Goal: Task Accomplishment & Management: Manage account settings

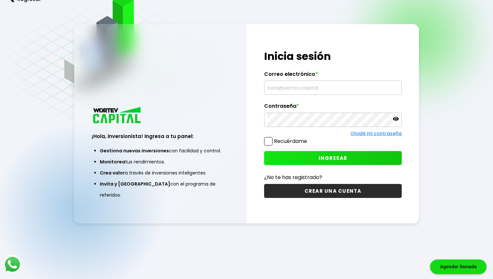
click at [303, 85] on input "text" at bounding box center [333, 88] width 132 height 14
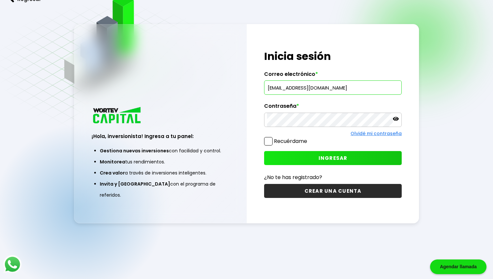
type input "[EMAIL_ADDRESS][DOMAIN_NAME]"
click at [310, 161] on button "INGRESAR" at bounding box center [333, 158] width 138 height 14
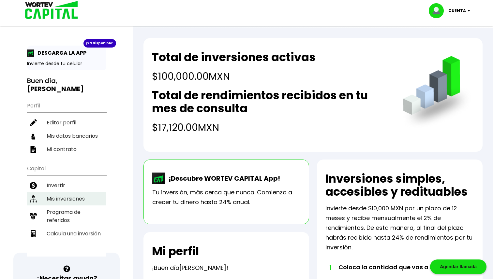
click at [72, 192] on li "Mis inversiones" at bounding box center [66, 198] width 79 height 13
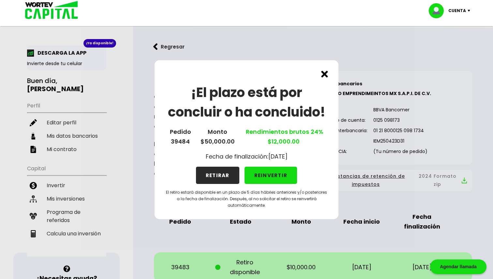
click at [214, 174] on button "RETIRAR" at bounding box center [217, 175] width 43 height 17
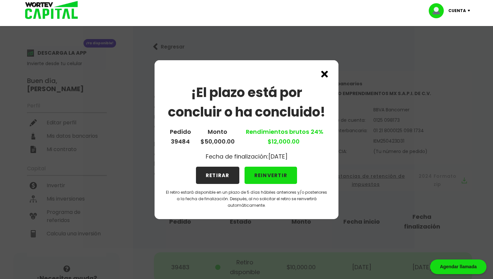
click at [211, 176] on button "RETIRAR" at bounding box center [217, 175] width 43 height 17
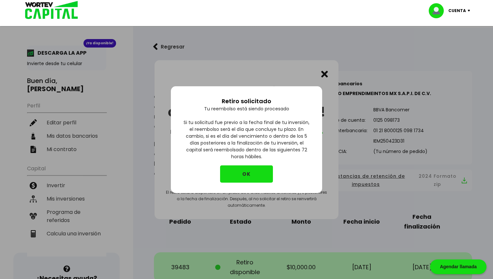
click at [254, 177] on button "OK" at bounding box center [246, 173] width 53 height 17
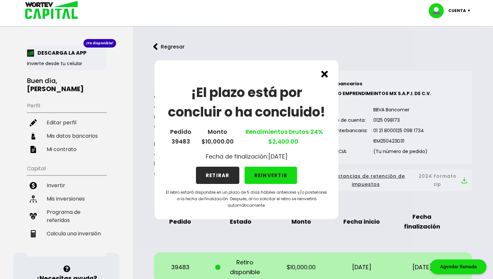
click at [220, 173] on button "RETIRAR" at bounding box center [217, 175] width 43 height 17
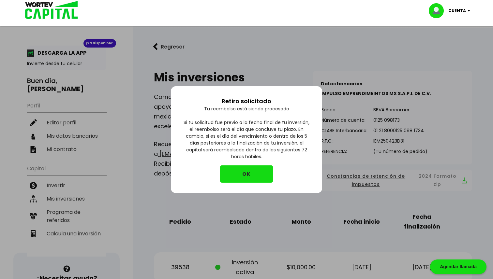
click at [246, 174] on button "OK" at bounding box center [246, 173] width 53 height 17
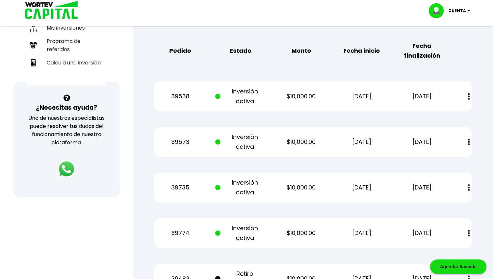
scroll to position [166, 0]
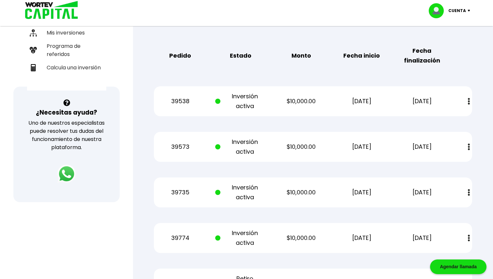
click at [468, 192] on img at bounding box center [468, 192] width 2 height 7
click at [485, 191] on div "Regresar Mis inversiones Como inversionista activo de WORTEV CAPITAL, apoyas el…" at bounding box center [313, 154] width 360 height 584
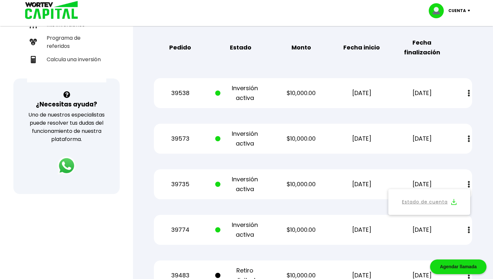
scroll to position [188, 0]
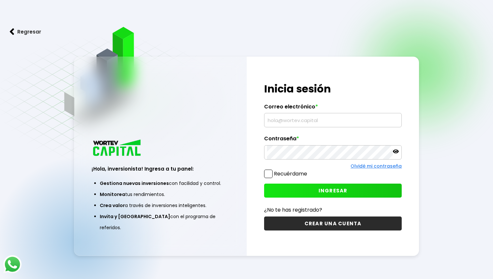
click at [308, 123] on div "¡Hola, inversionista! Ingresa tus credenciales para iniciar sesión Inicia sesió…" at bounding box center [333, 156] width 172 height 199
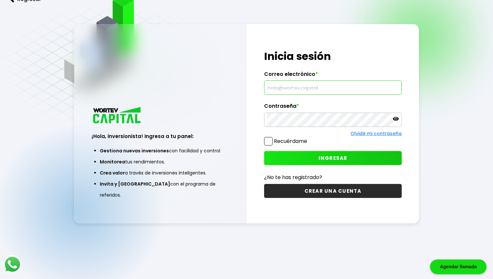
click at [295, 142] on label "Recuérdame" at bounding box center [290, 140] width 33 height 7
click at [308, 138] on input "Recuérdame" at bounding box center [308, 138] width 0 height 0
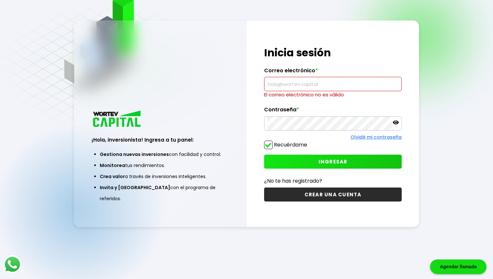
click at [285, 88] on input "text" at bounding box center [333, 84] width 132 height 14
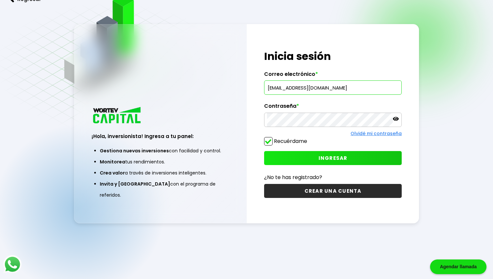
type input "[EMAIL_ADDRESS][DOMAIN_NAME]"
click at [330, 164] on button "INGRESAR" at bounding box center [333, 158] width 138 height 14
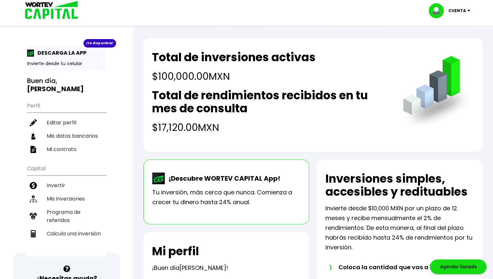
click at [97, 44] on div "¡Ya disponible!" at bounding box center [99, 43] width 33 height 8
